Goal: Complete application form: Complete application form

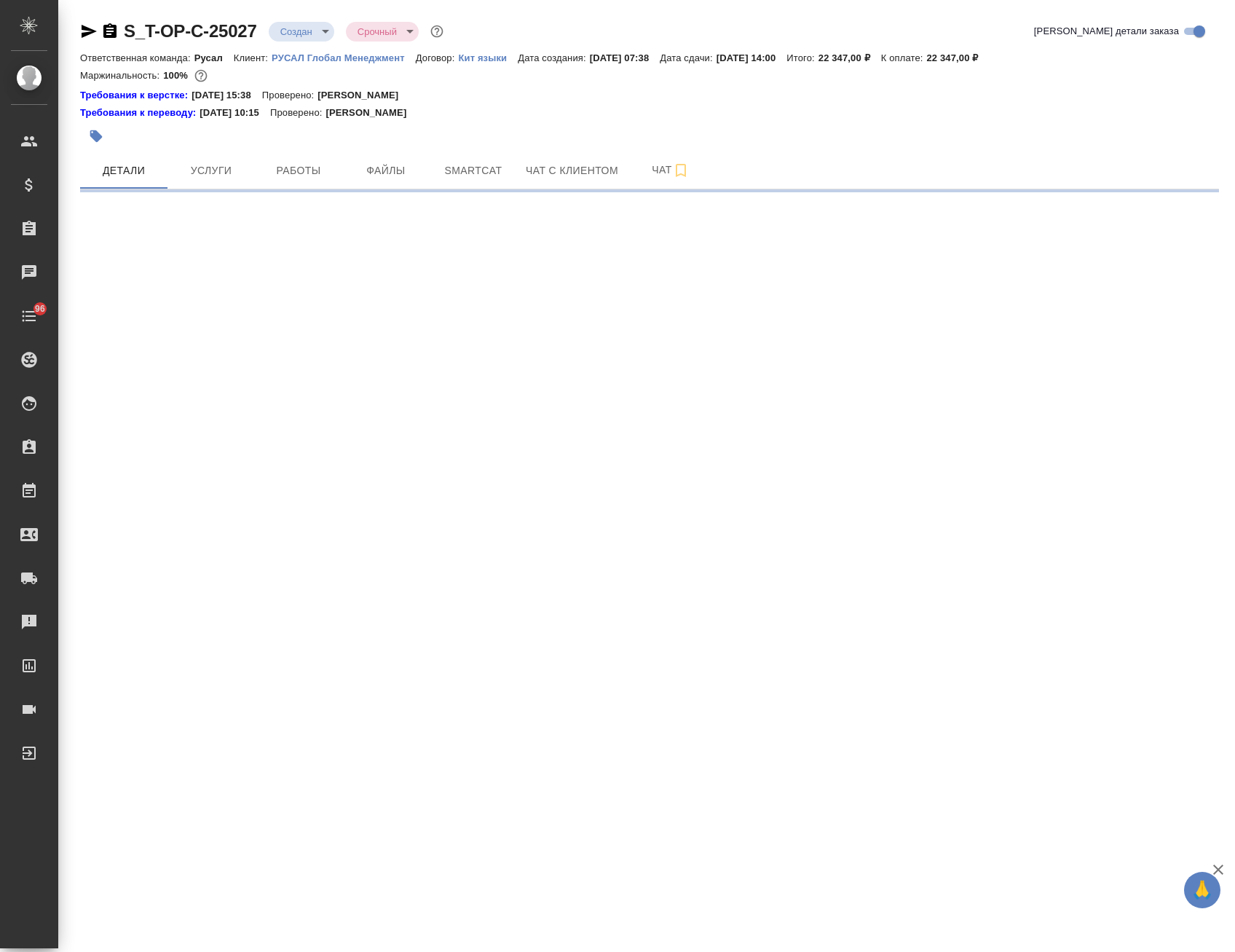
select select "RU"
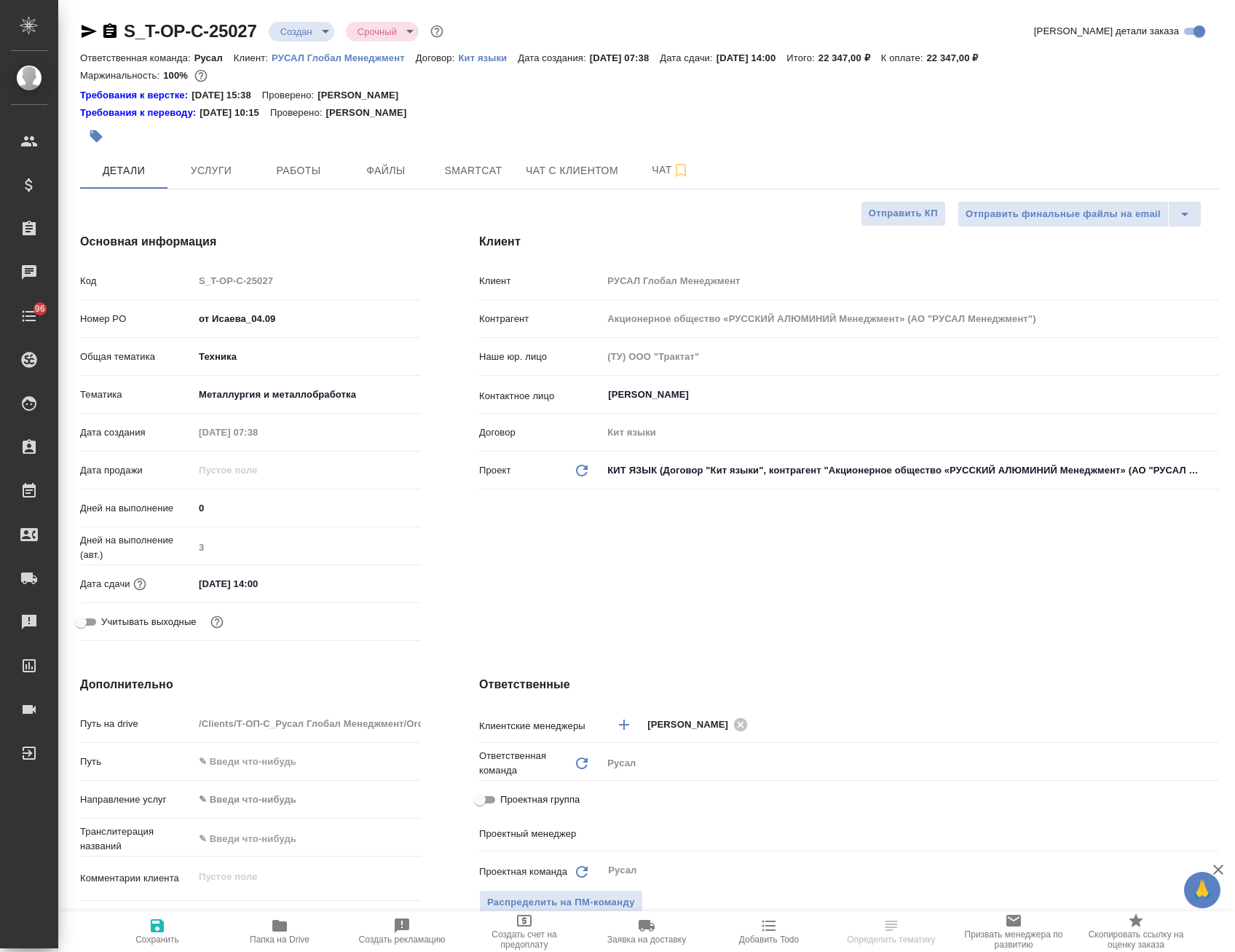
type textarea "x"
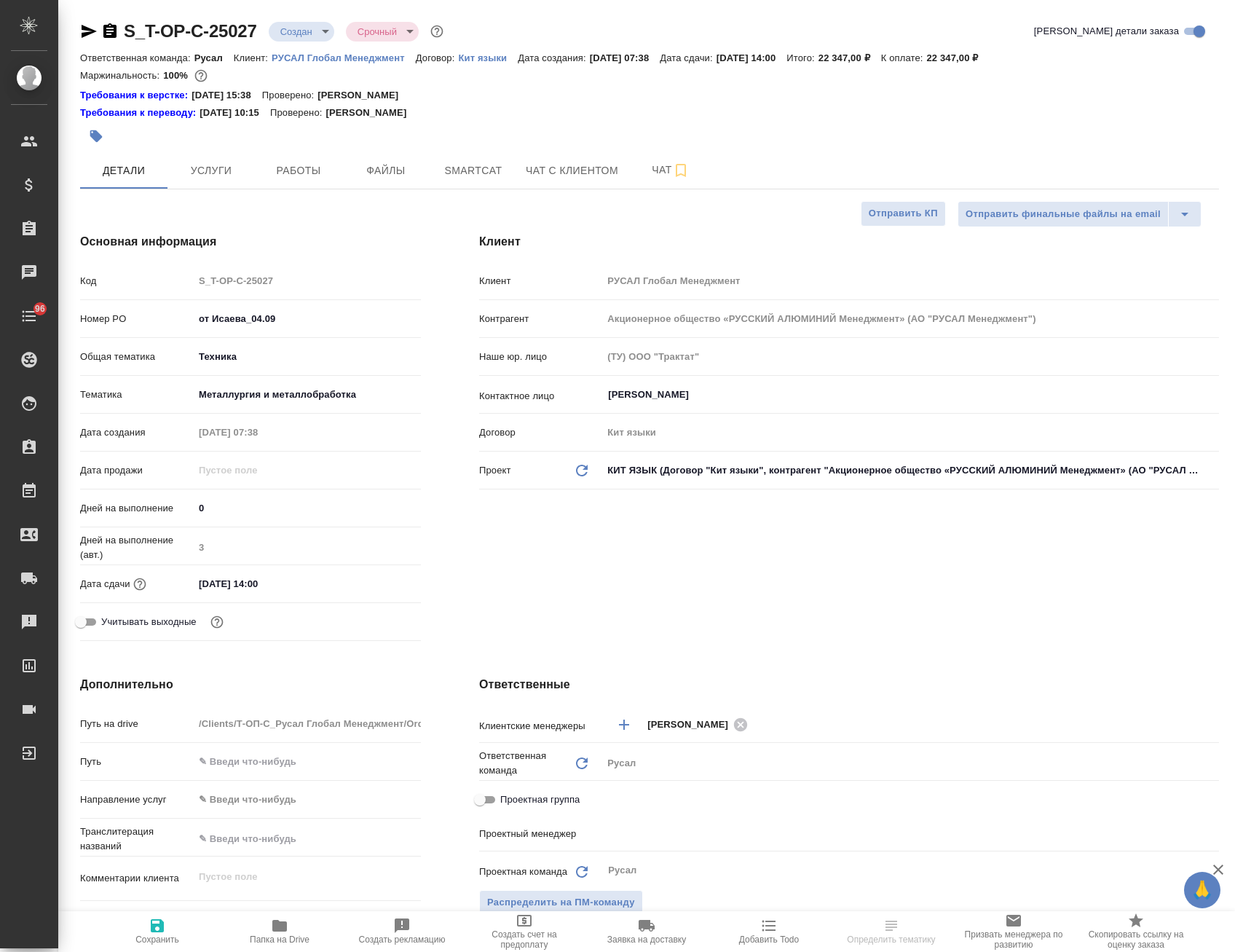
type textarea "x"
type input "[PERSON_NAME]"
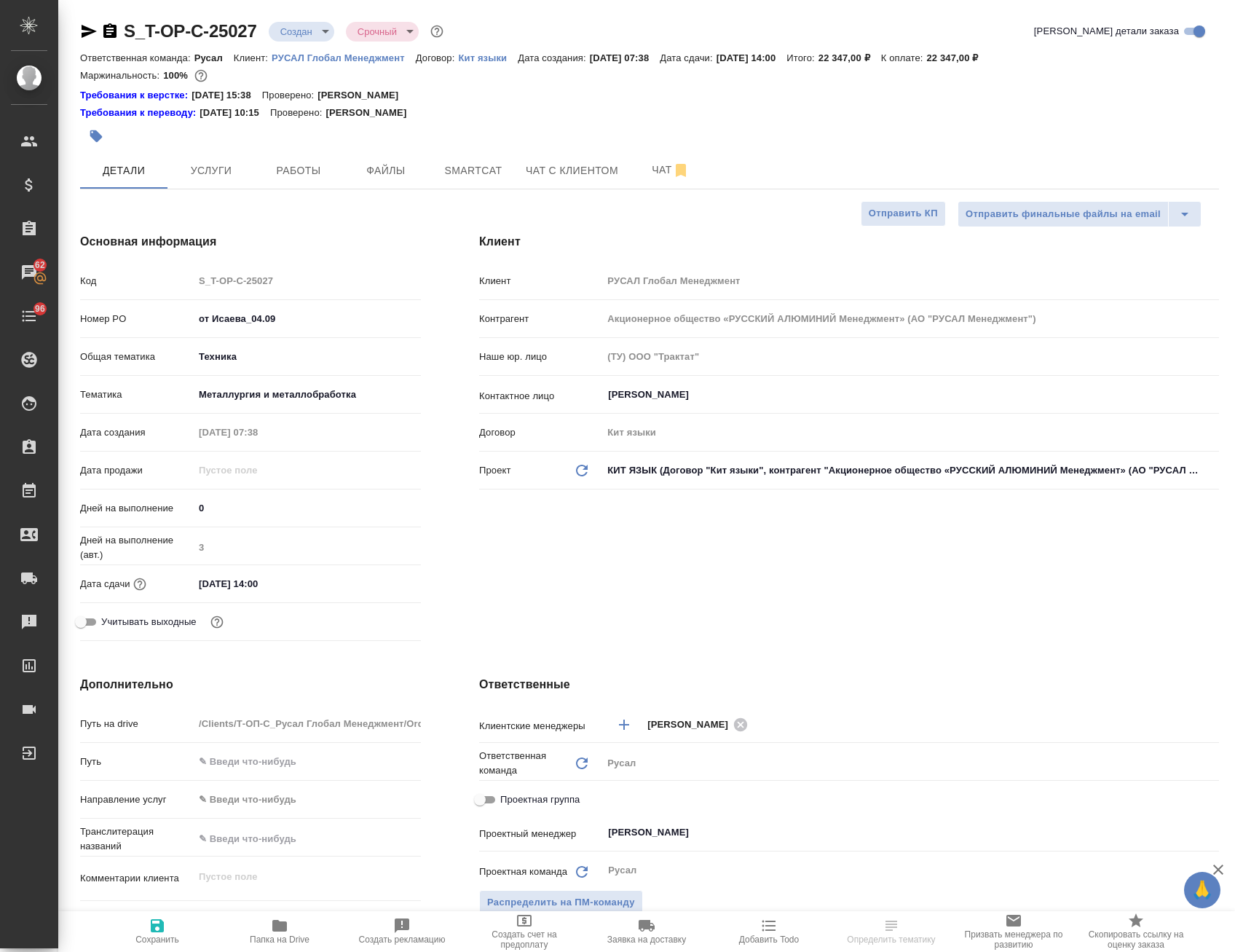
select select "RU"
type textarea "x"
